Goal: Information Seeking & Learning: Learn about a topic

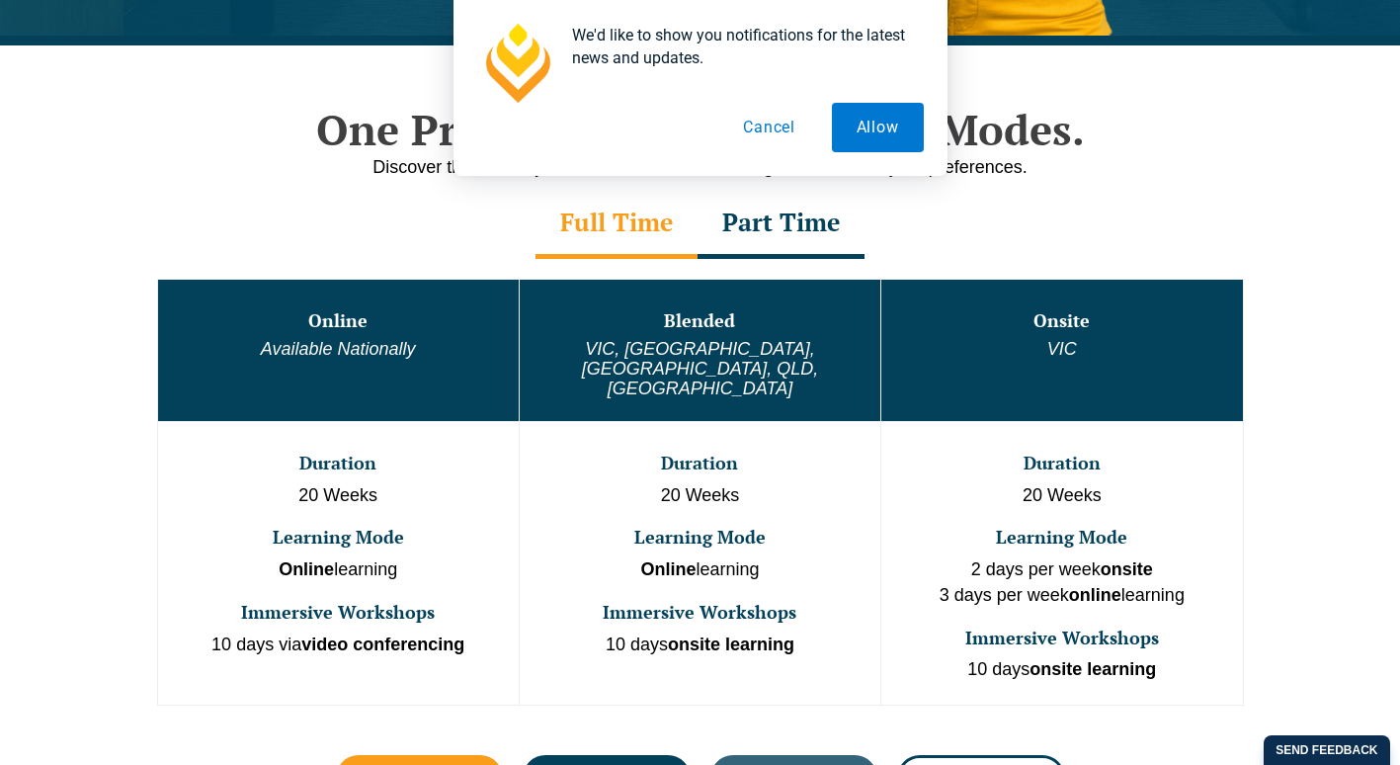
scroll to position [976, 0]
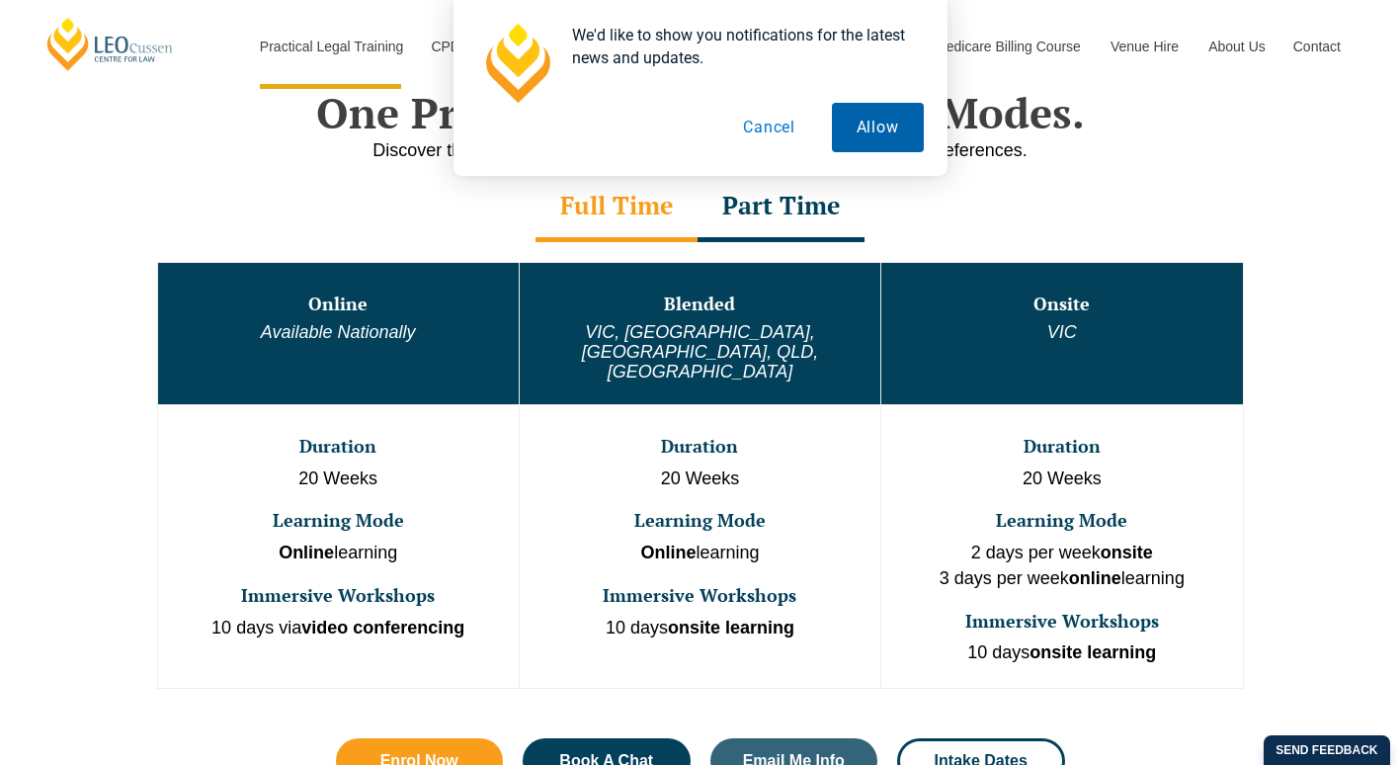
click at [863, 136] on button "Allow" at bounding box center [878, 127] width 92 height 49
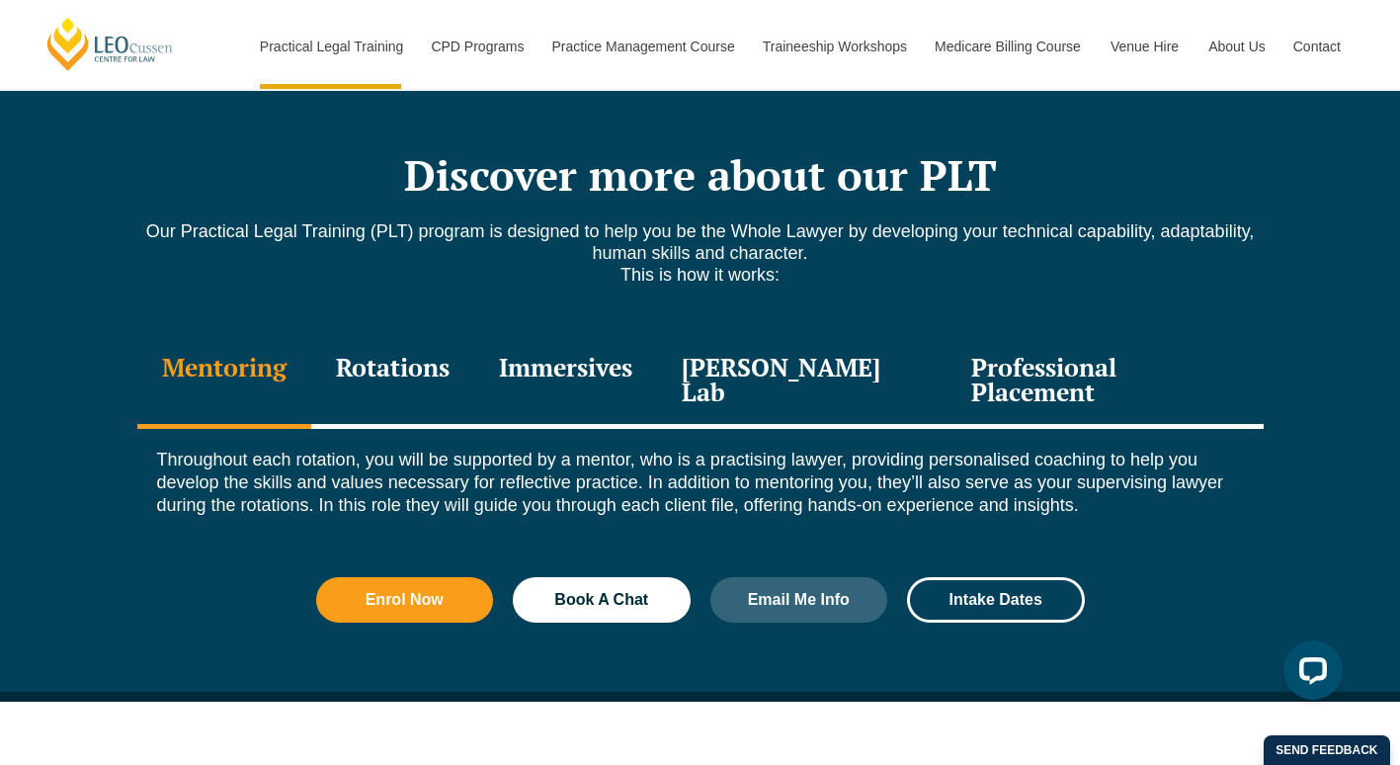
scroll to position [2638, 0]
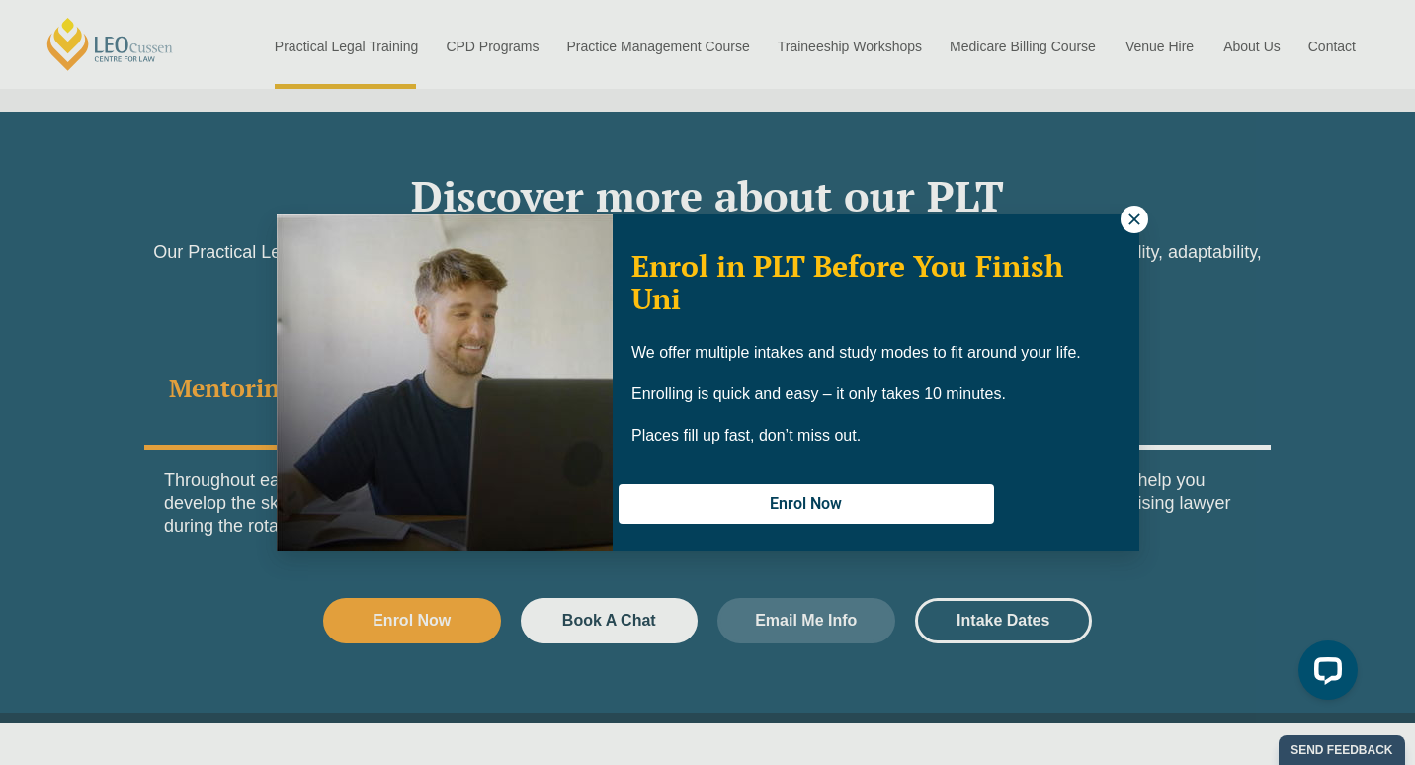
click at [1139, 226] on icon at bounding box center [1134, 219] width 18 height 18
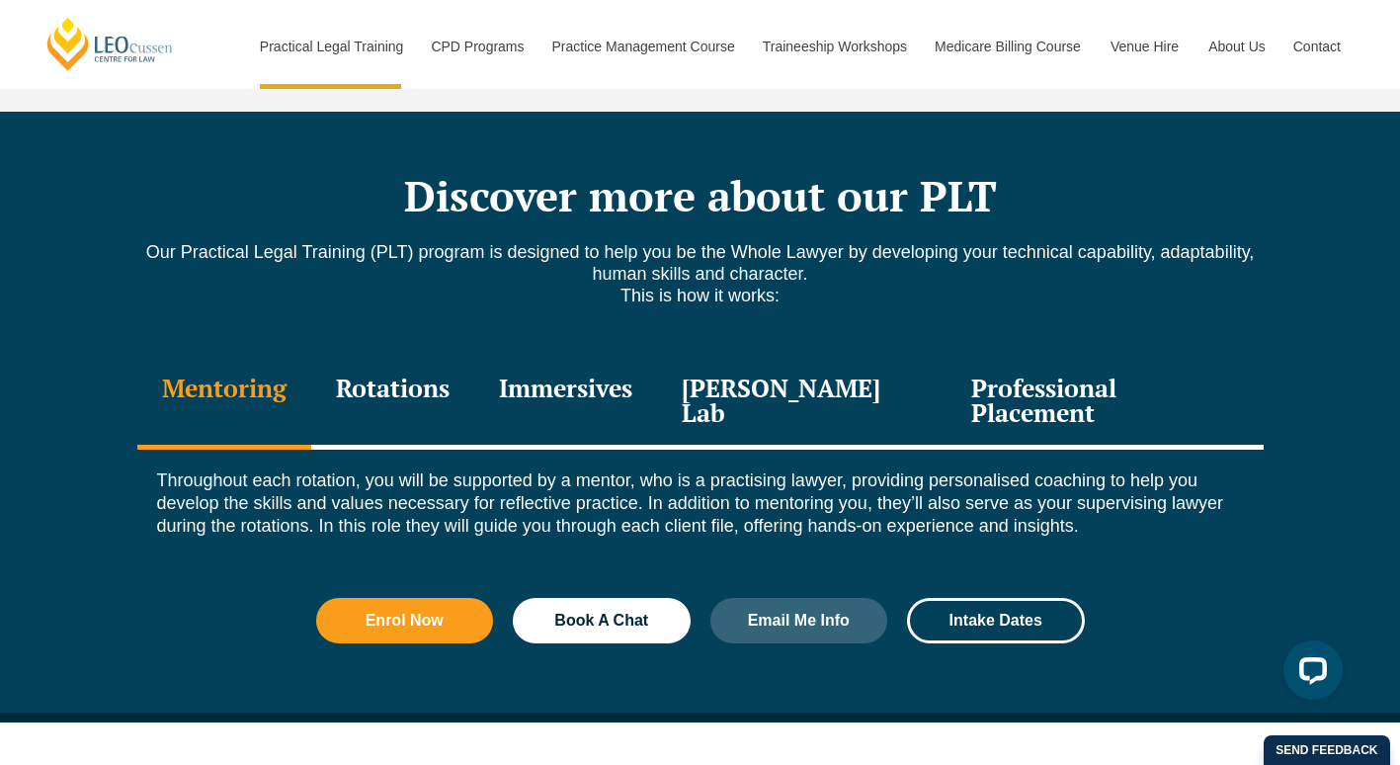
click at [439, 358] on div "Rotations" at bounding box center [392, 403] width 163 height 94
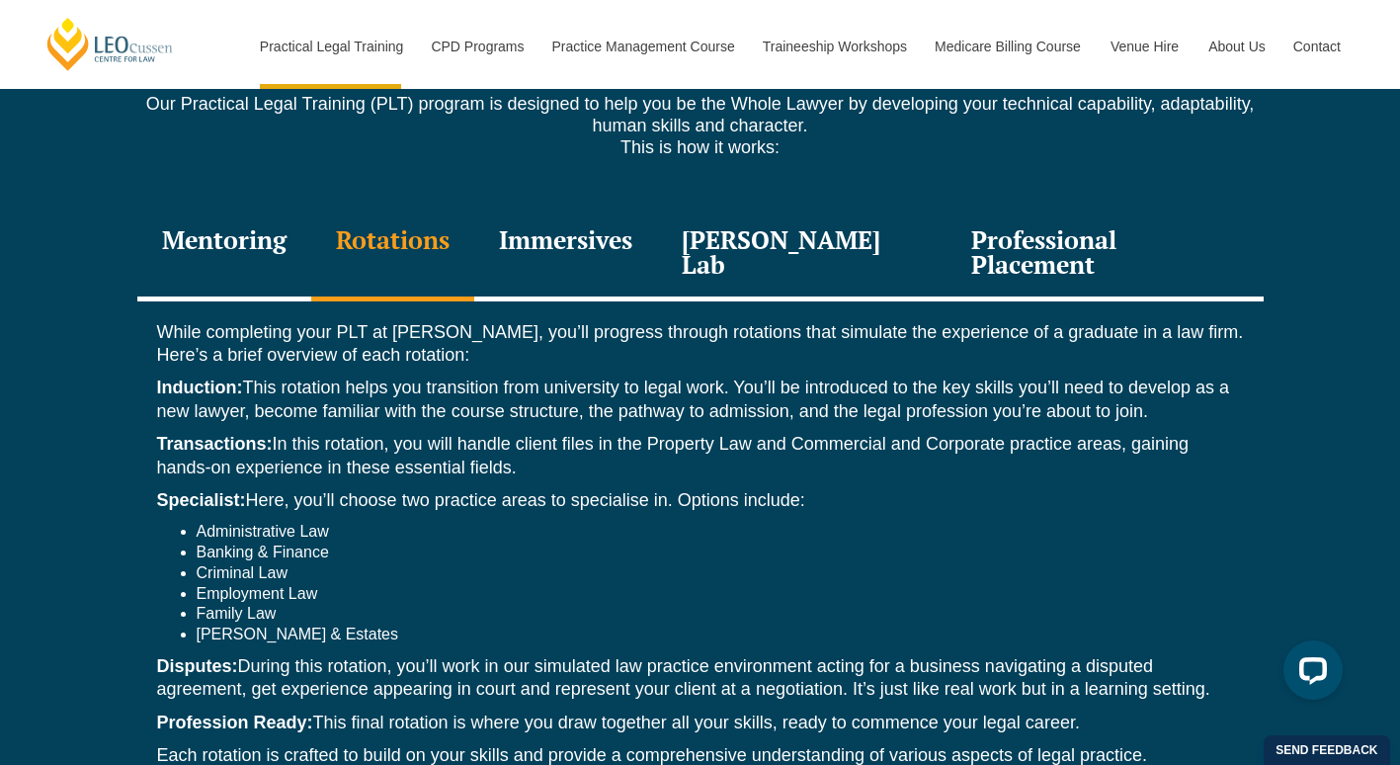
scroll to position [2794, 0]
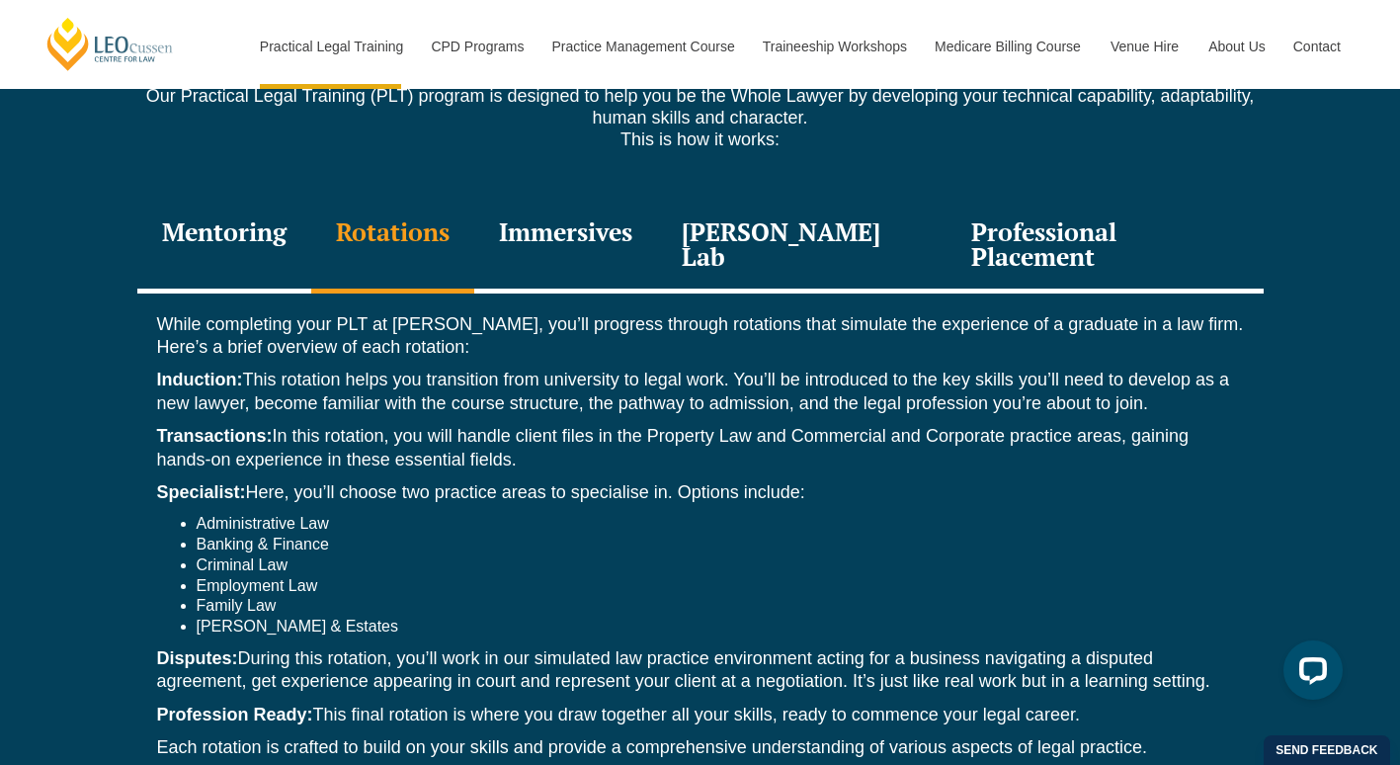
click at [619, 200] on div "Immersives" at bounding box center [565, 247] width 183 height 94
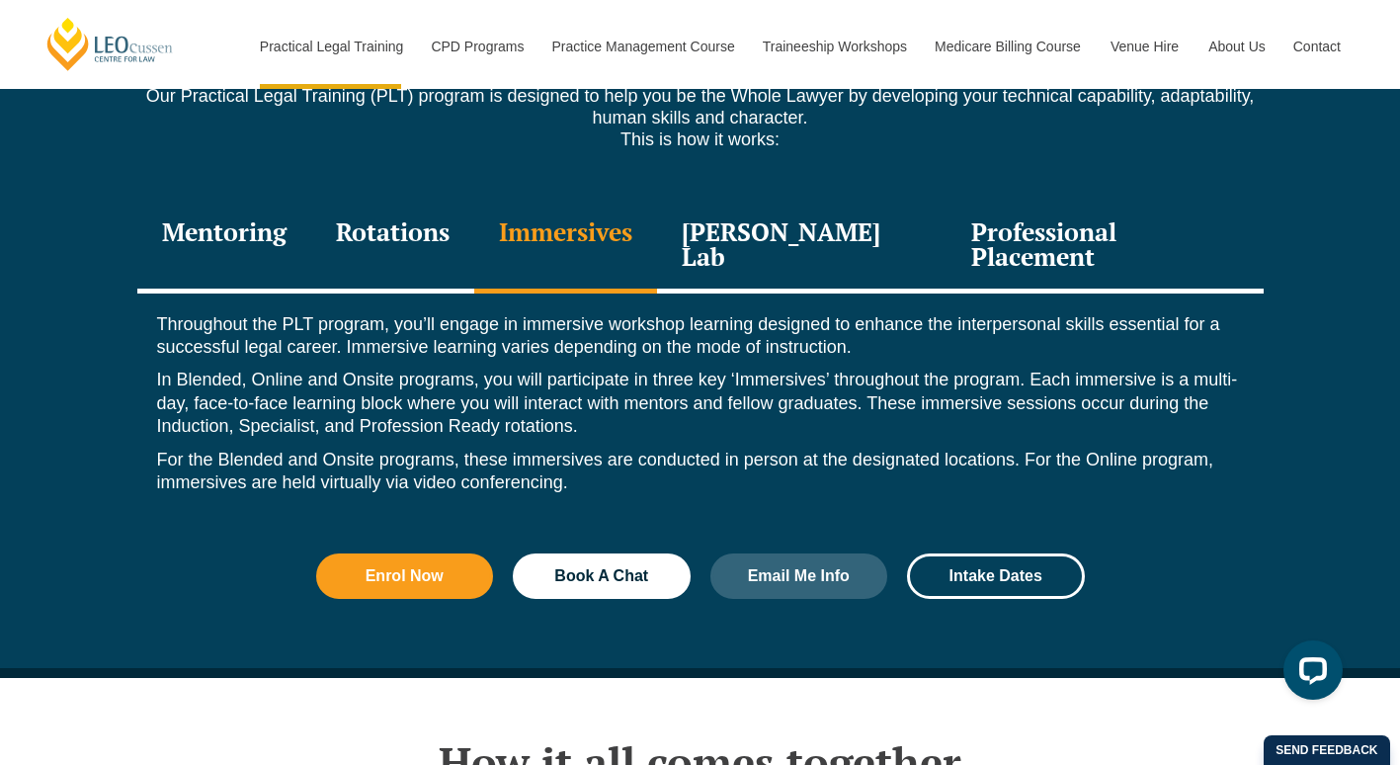
click at [852, 207] on div "[PERSON_NAME] Lab" at bounding box center [802, 247] width 290 height 94
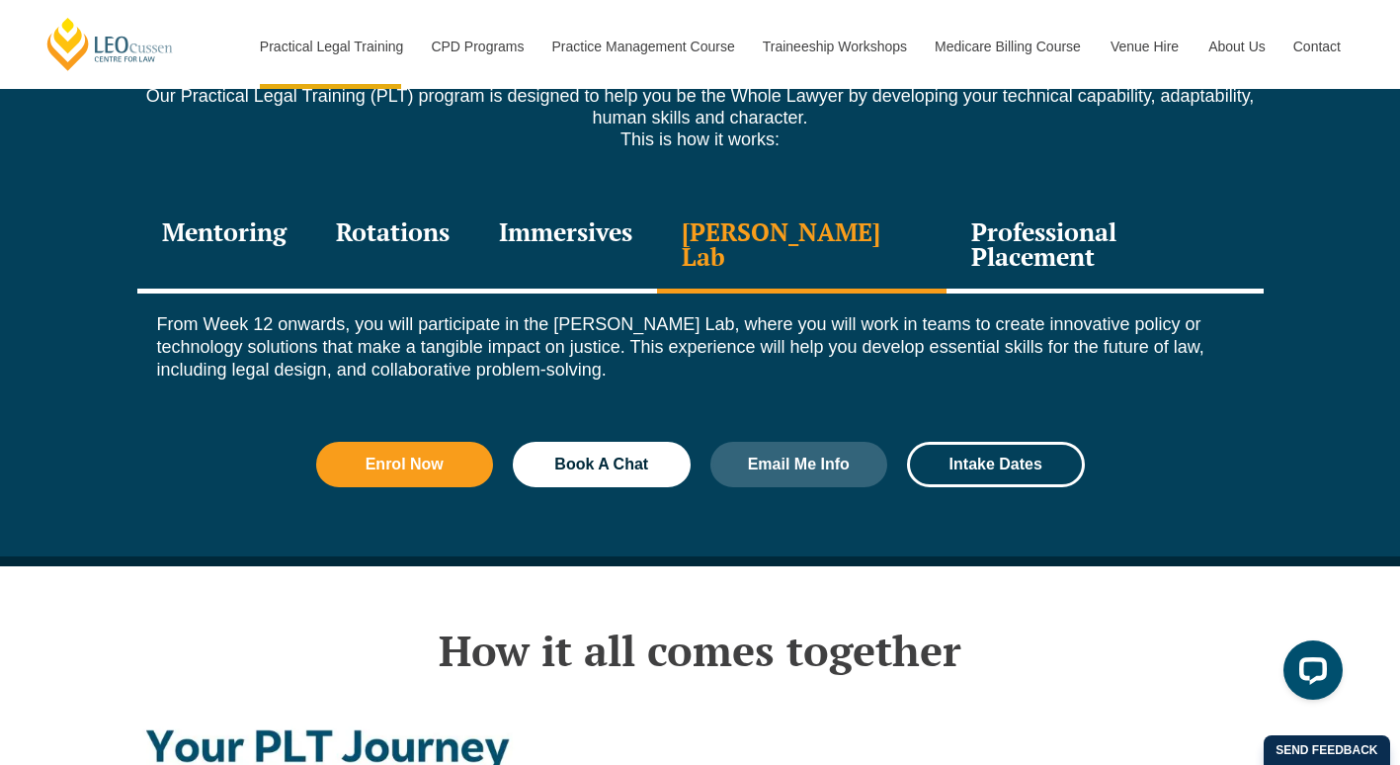
click at [1016, 200] on div "Professional Placement" at bounding box center [1105, 247] width 316 height 94
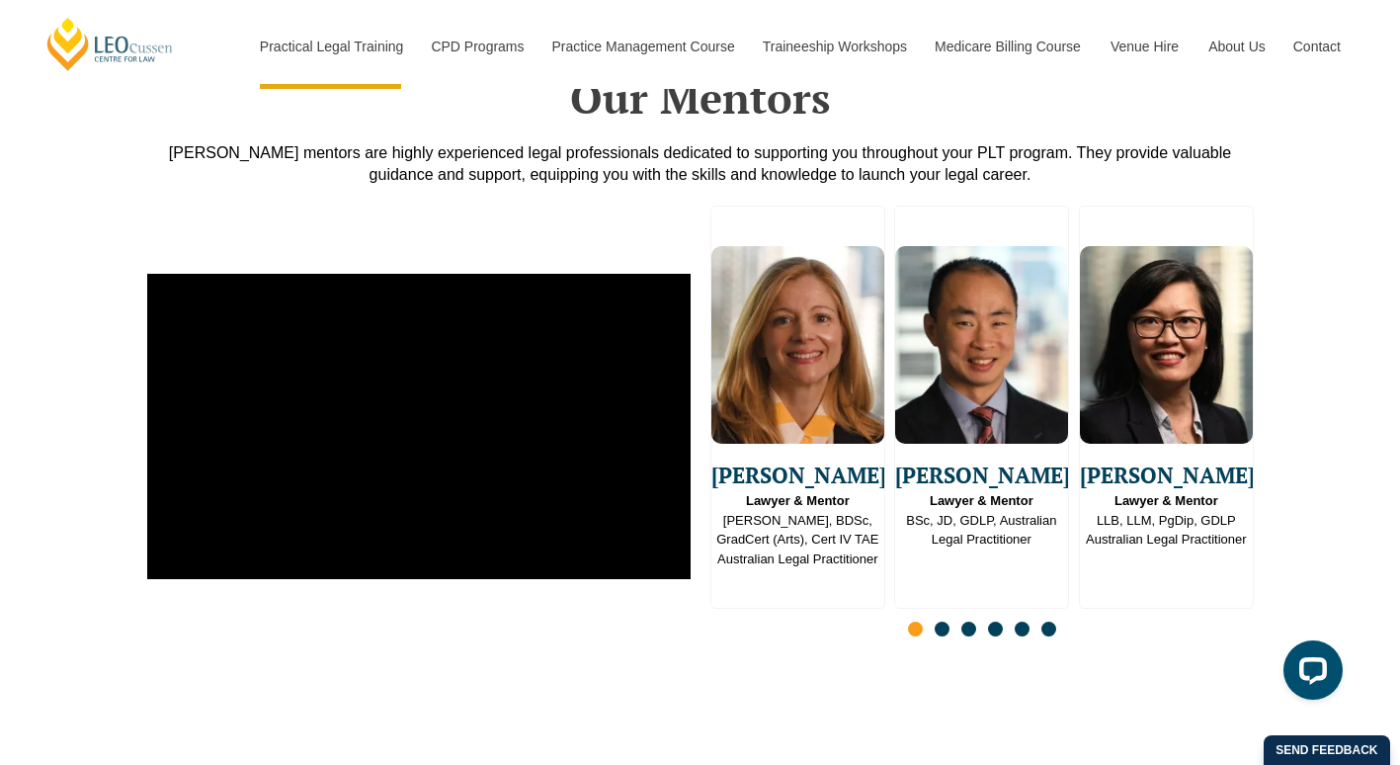
scroll to position [5099, 0]
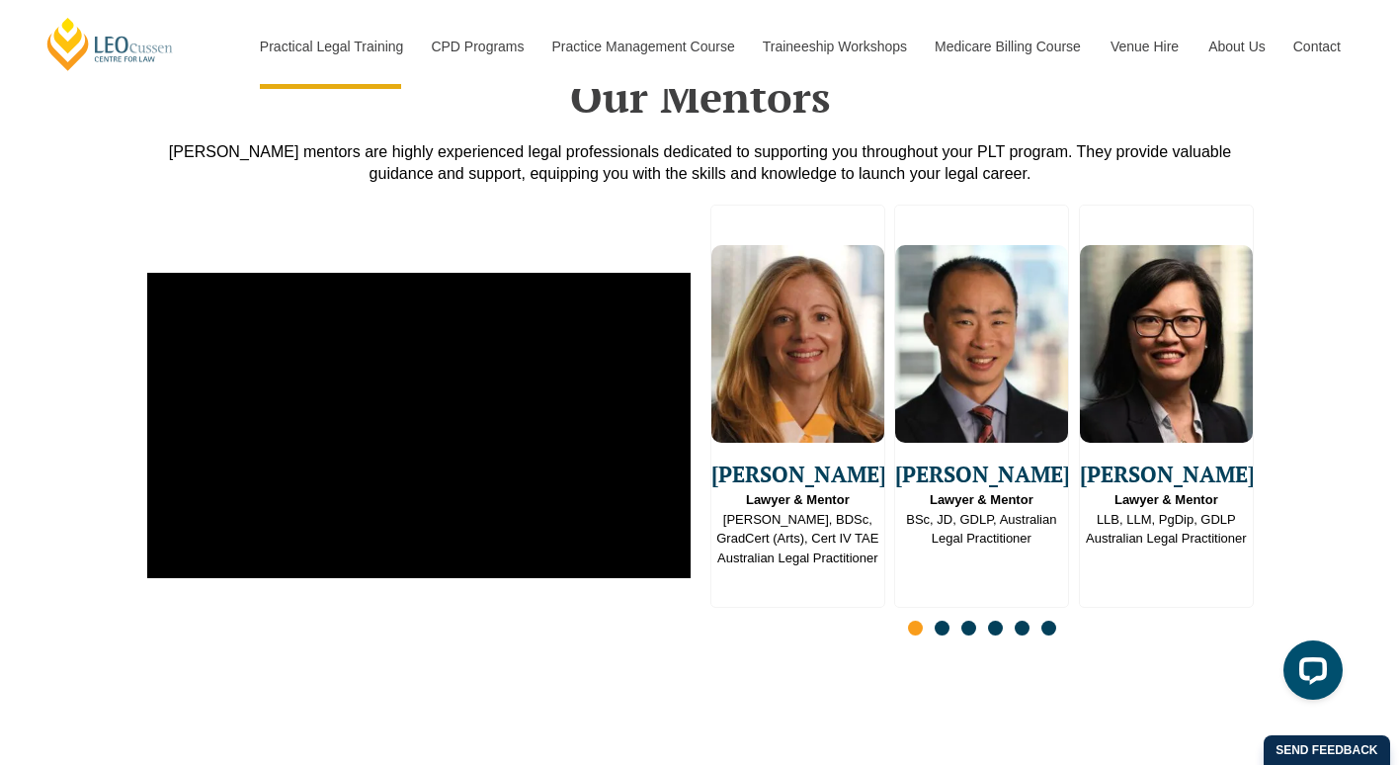
click at [943, 620] on span "Go to slide 2" at bounding box center [942, 627] width 15 height 15
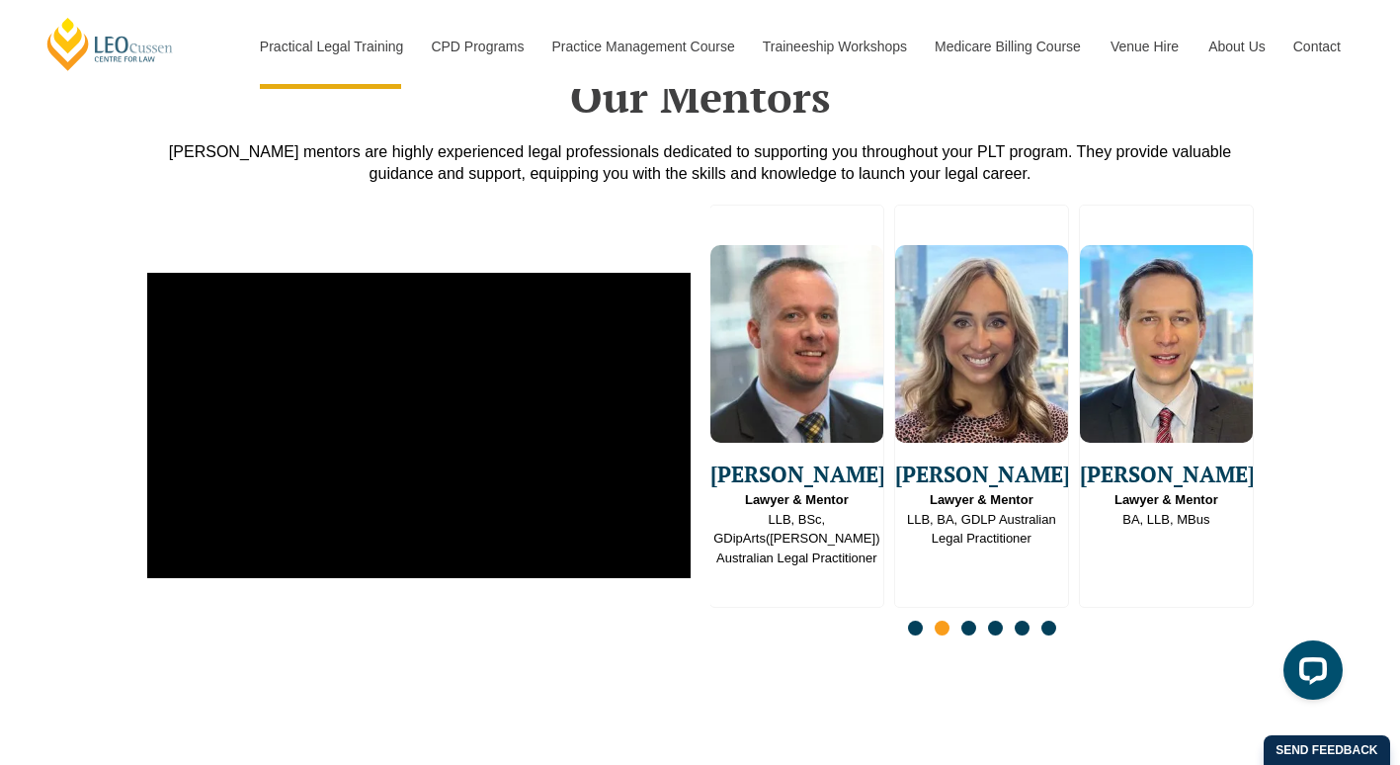
click at [969, 620] on span "Go to slide 3" at bounding box center [968, 627] width 15 height 15
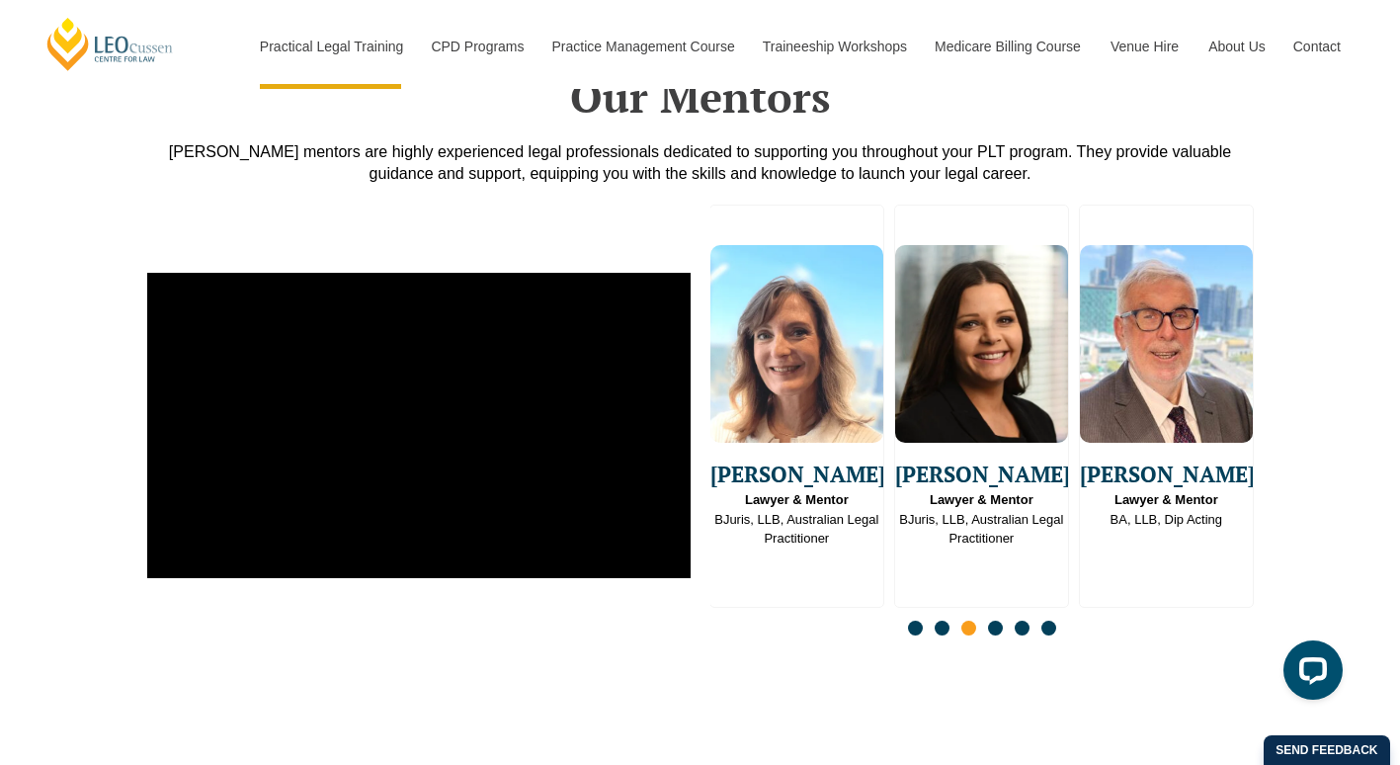
click at [992, 620] on span "Go to slide 4" at bounding box center [995, 627] width 15 height 15
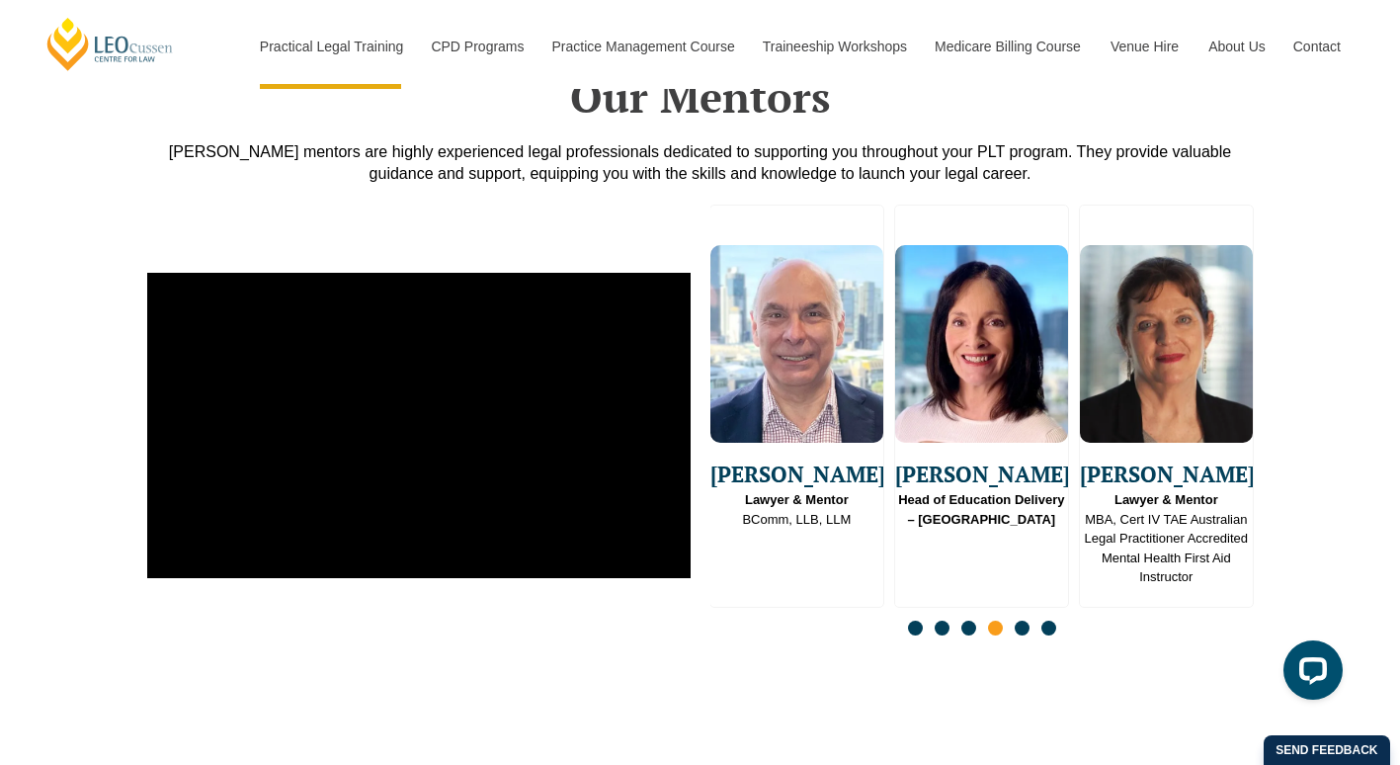
click at [1020, 620] on span "Go to slide 5" at bounding box center [1022, 627] width 15 height 15
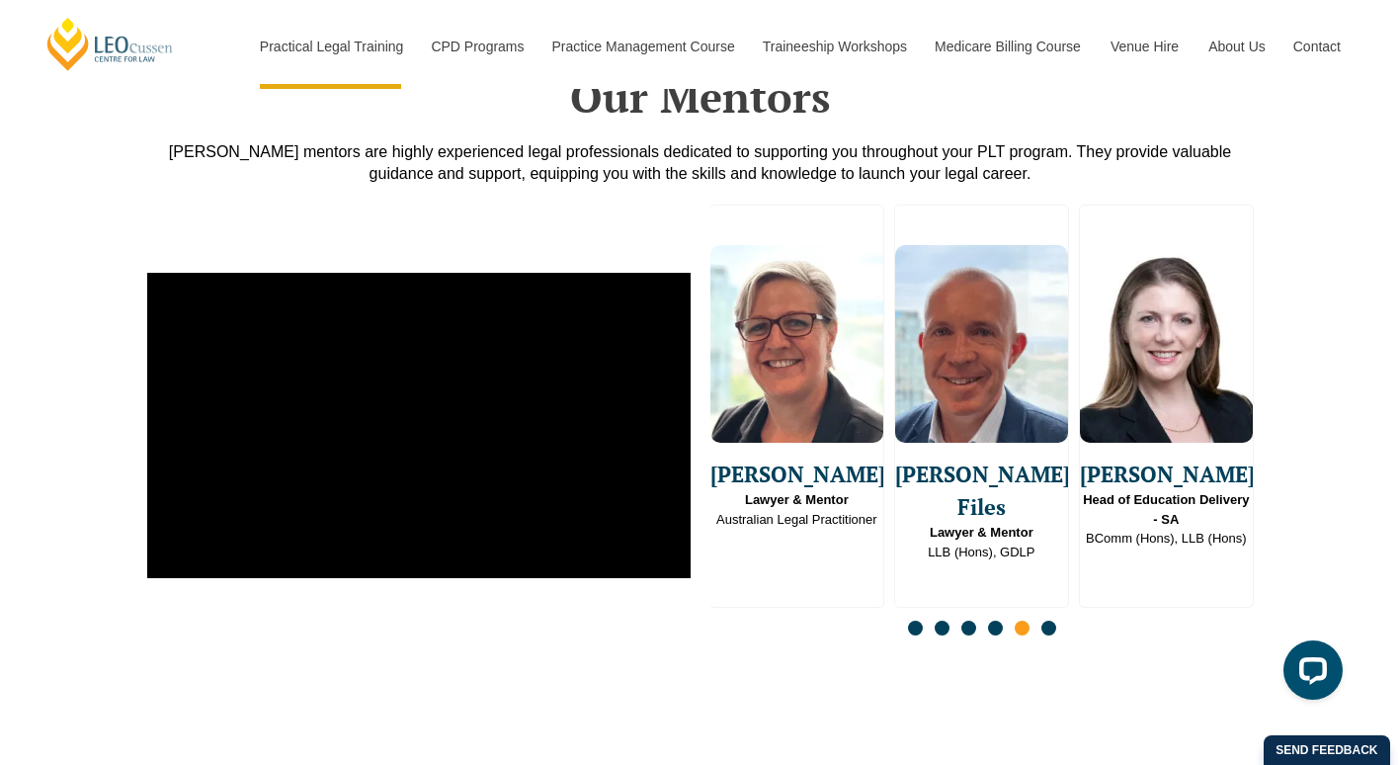
click at [1047, 620] on span "Go to slide 6" at bounding box center [1048, 627] width 15 height 15
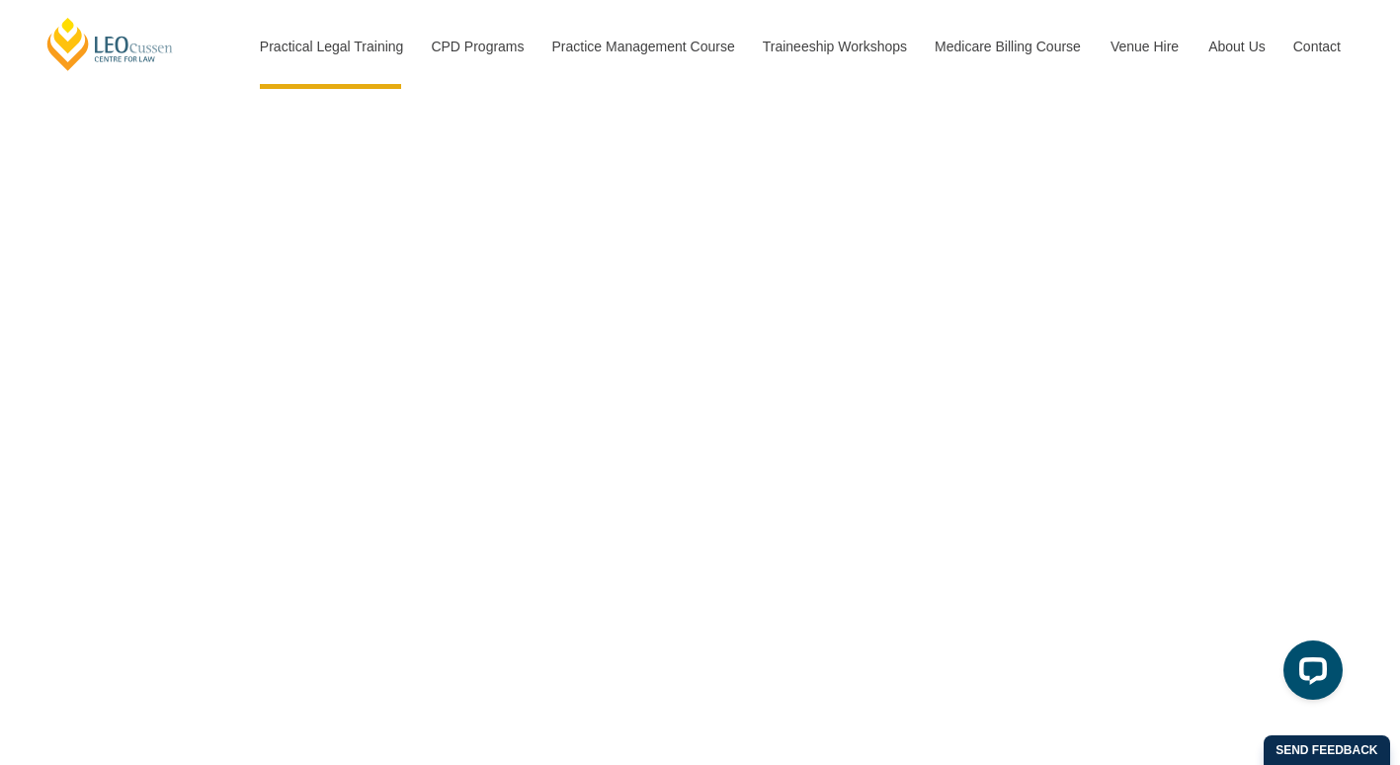
scroll to position [5962, 0]
